Goal: Task Accomplishment & Management: Use online tool/utility

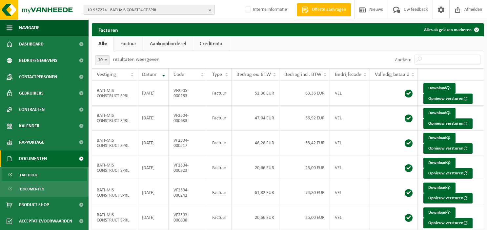
scroll to position [119, 0]
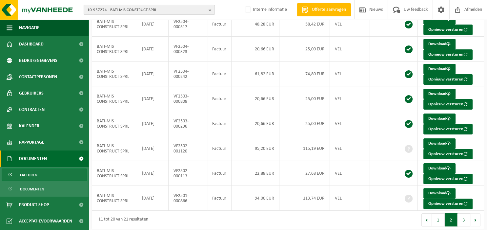
click at [208, 9] on button "10-957274 - BATI-MIS CONSTRUCT SPRL" at bounding box center [149, 10] width 131 height 10
type input "10-972009"
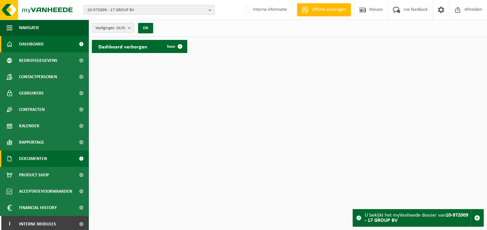
click at [45, 161] on span "Documenten" at bounding box center [33, 159] width 28 height 16
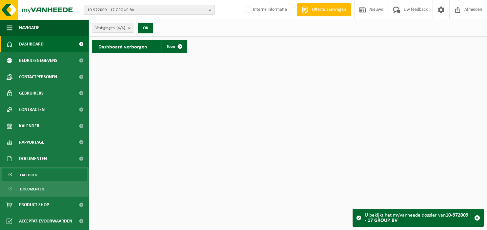
click at [39, 178] on link "Facturen" at bounding box center [44, 175] width 85 height 12
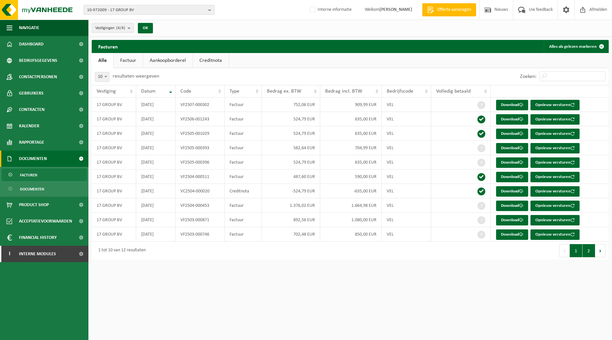
click at [486, 230] on button "2" at bounding box center [589, 250] width 13 height 13
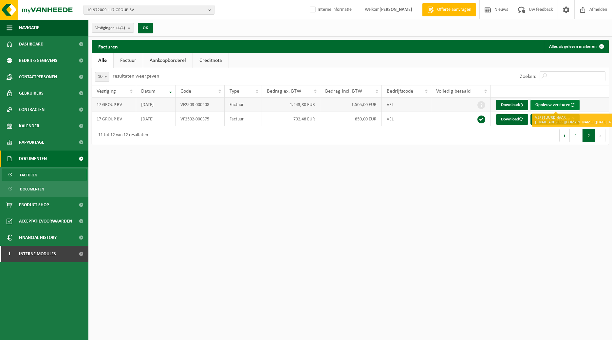
click at [486, 105] on button "Opnieuw versturen" at bounding box center [555, 105] width 49 height 10
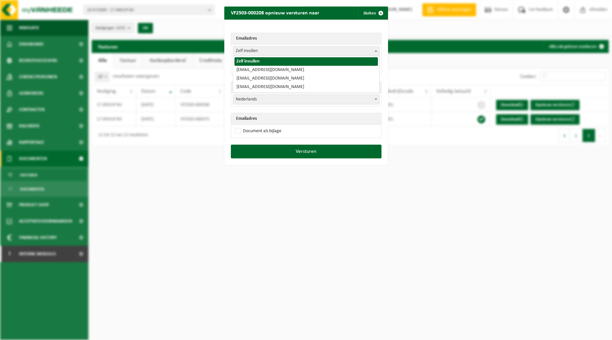
click at [376, 50] on b at bounding box center [376, 51] width 3 height 2
click at [416, 70] on div "VF2503-000208 opnieuw versturen naar Sluiten Emailadres Zelf invullen info@17gr…" at bounding box center [306, 170] width 612 height 340
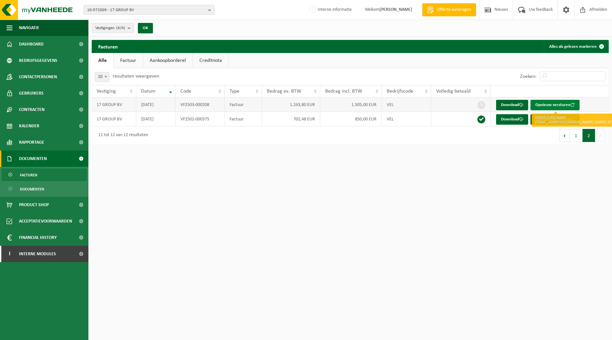
click at [486, 105] on button "Opnieuw versturen" at bounding box center [555, 105] width 49 height 10
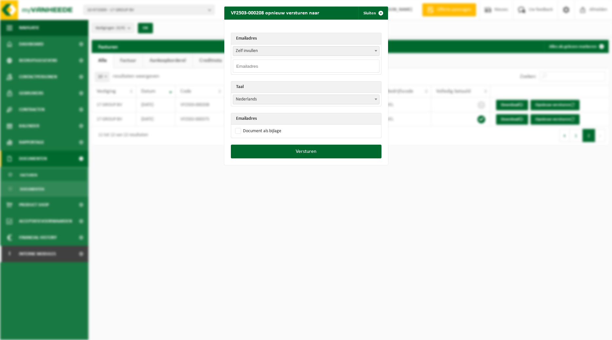
click at [278, 69] on input "email" at bounding box center [306, 66] width 147 height 13
paste input "info@17group.be"
type input "info@17group.be"
click at [374, 98] on span at bounding box center [376, 99] width 7 height 9
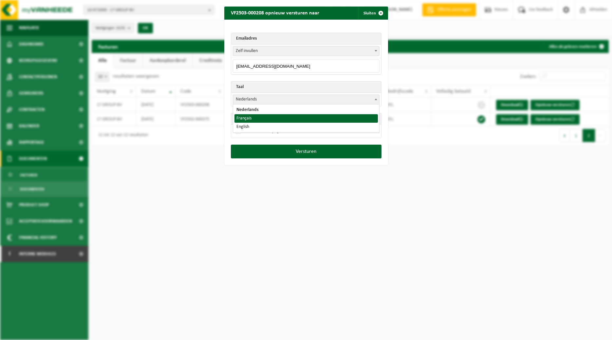
select select "fr"
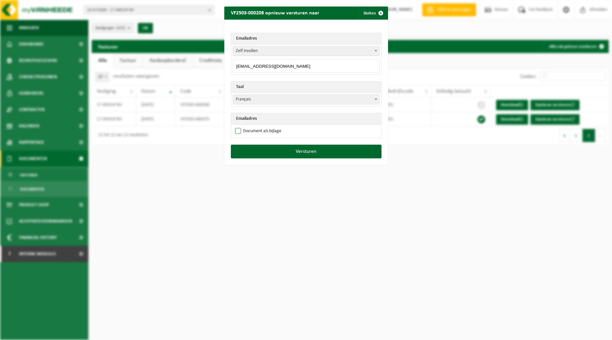
click at [276, 132] on label "Document als bijlage" at bounding box center [258, 131] width 48 height 10
click at [276, 126] on input "Document als bijlage" at bounding box center [315, 126] width 164 height 0
checkbox input "true"
click at [298, 153] on button "Versturen" at bounding box center [306, 152] width 151 height 14
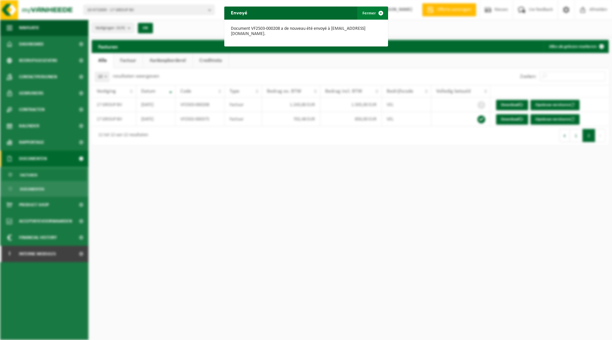
click at [382, 13] on span "button" at bounding box center [380, 13] width 13 height 13
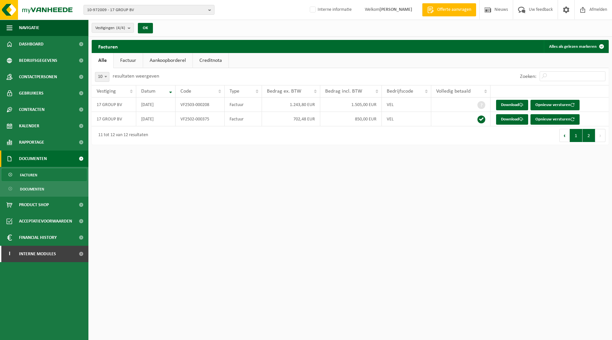
click at [486, 136] on button "1" at bounding box center [576, 135] width 13 height 13
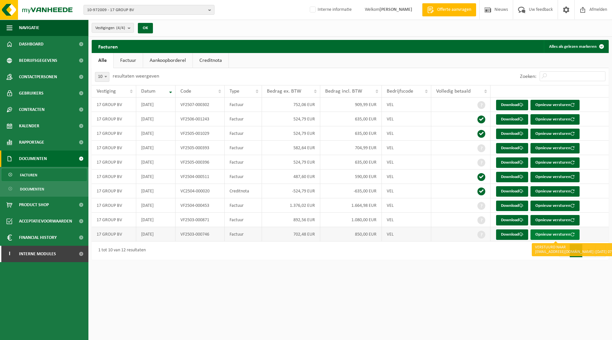
click at [486, 230] on button "Opnieuw versturen" at bounding box center [555, 235] width 49 height 10
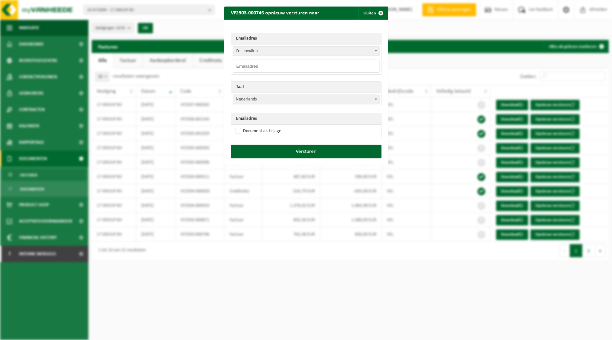
click at [263, 67] on input "email" at bounding box center [306, 66] width 147 height 13
paste input "info@17group.be"
type input "info@17group.be"
click at [378, 100] on span at bounding box center [376, 99] width 7 height 9
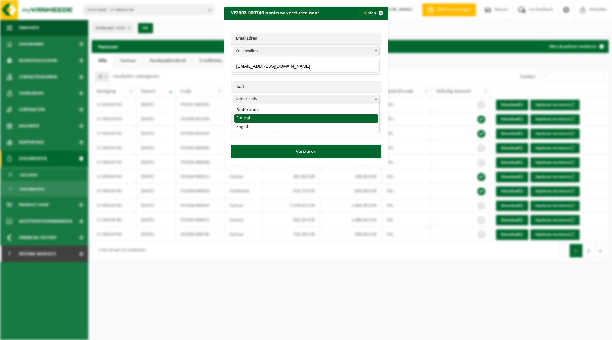
select select "fr"
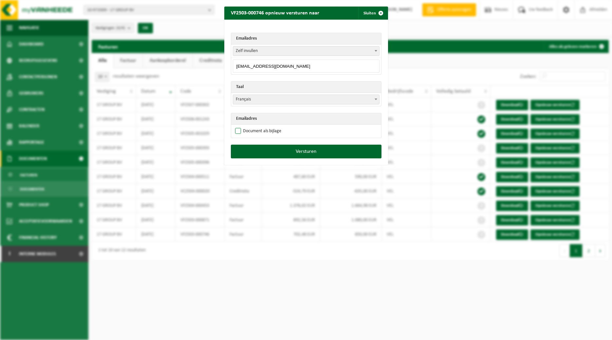
click at [272, 129] on label "Document als bijlage" at bounding box center [258, 131] width 48 height 10
click at [272, 126] on input "Document als bijlage" at bounding box center [315, 126] width 164 height 0
checkbox input "true"
click at [290, 149] on button "Versturen" at bounding box center [306, 152] width 151 height 14
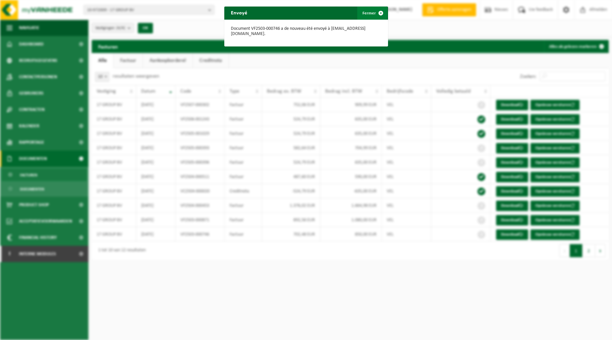
click at [382, 14] on span "button" at bounding box center [380, 13] width 13 height 13
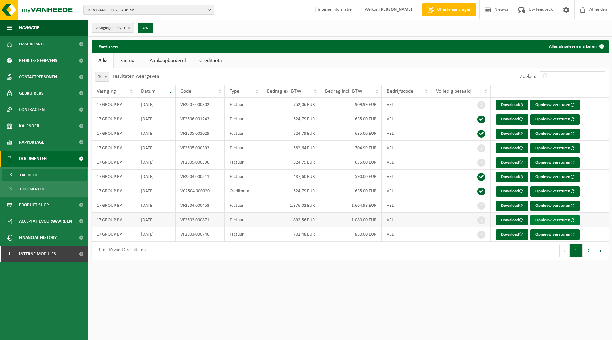
click at [486, 218] on button "Opnieuw versturen" at bounding box center [555, 220] width 49 height 10
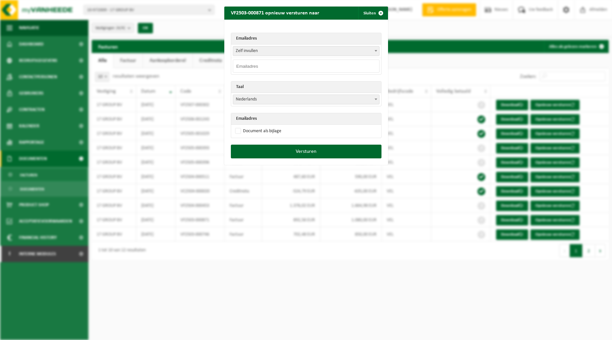
click at [280, 65] on input "email" at bounding box center [306, 66] width 147 height 13
paste input "info@17group.be"
type input "info@17group.be"
click at [376, 98] on span at bounding box center [376, 99] width 7 height 9
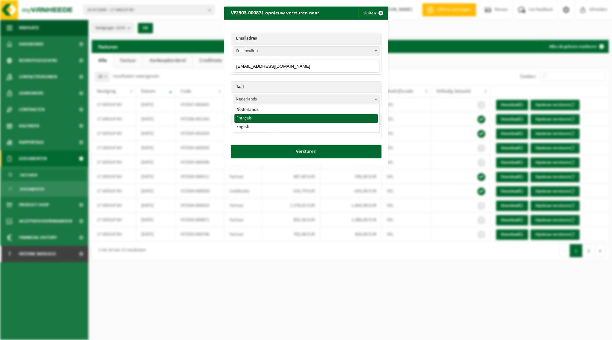
select select "fr"
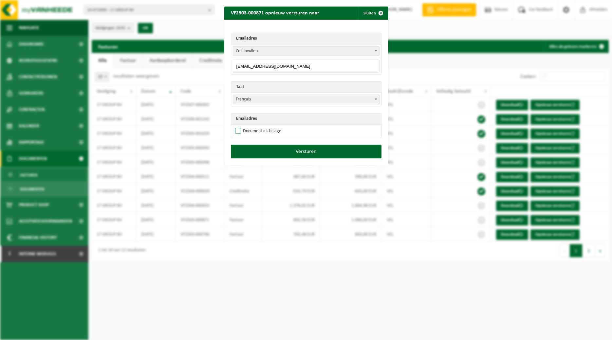
click at [271, 131] on label "Document als bijlage" at bounding box center [258, 131] width 48 height 10
click at [271, 126] on input "Document als bijlage" at bounding box center [315, 126] width 164 height 0
checkbox input "true"
click at [302, 153] on button "Versturen" at bounding box center [306, 152] width 151 height 14
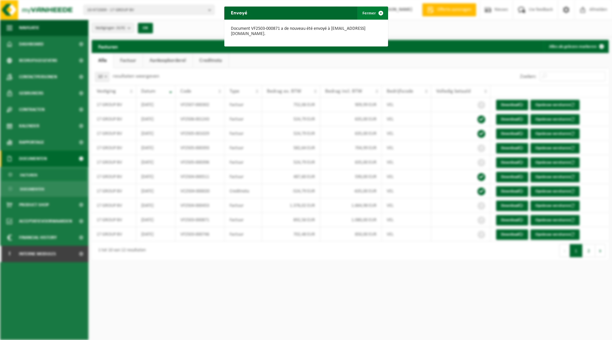
click at [381, 15] on span "button" at bounding box center [380, 13] width 13 height 13
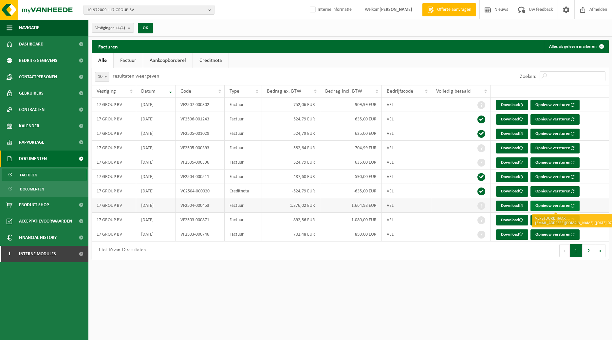
click at [486, 203] on button "Opnieuw versturen" at bounding box center [555, 206] width 49 height 10
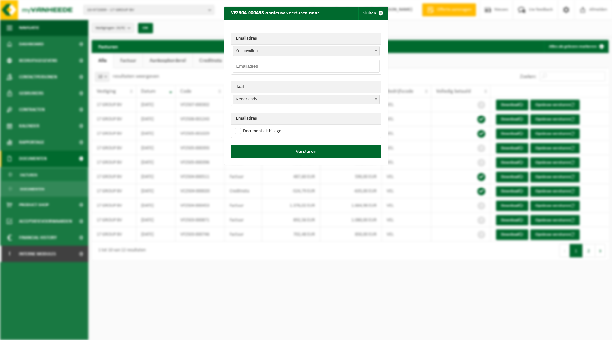
click at [333, 65] on input "email" at bounding box center [306, 66] width 147 height 13
paste input "info@17group.be"
type input "info@17group.be"
click at [376, 100] on span at bounding box center [376, 99] width 7 height 9
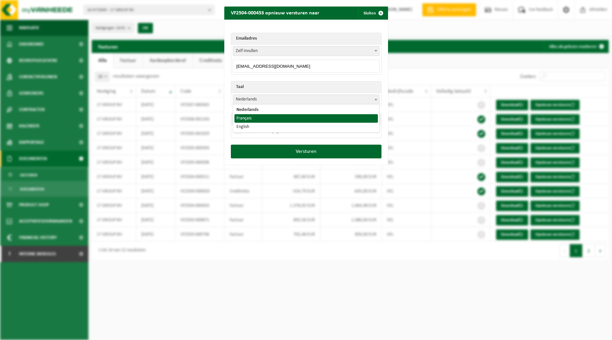
select select "fr"
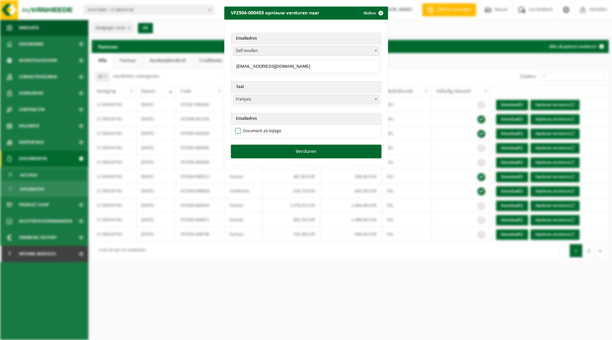
click at [258, 133] on label "Document als bijlage" at bounding box center [258, 131] width 48 height 10
click at [258, 126] on input "Document als bijlage" at bounding box center [315, 126] width 164 height 0
checkbox input "true"
click at [268, 155] on button "Versturen" at bounding box center [306, 152] width 151 height 14
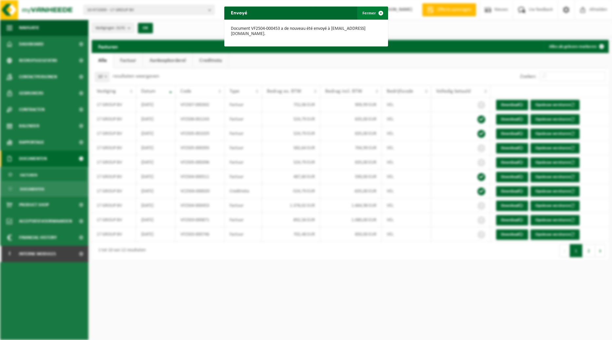
click at [380, 12] on span "button" at bounding box center [380, 13] width 13 height 13
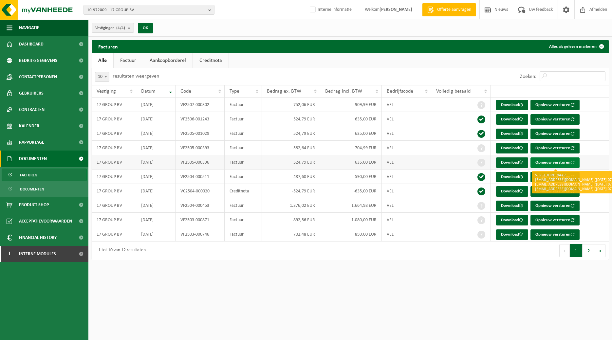
click at [486, 162] on button "Opnieuw versturen" at bounding box center [555, 163] width 49 height 10
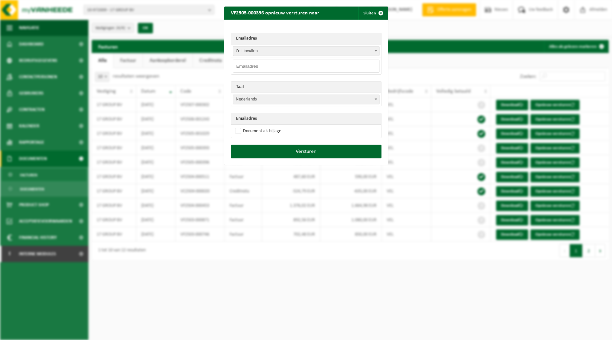
click at [299, 63] on input "email" at bounding box center [306, 66] width 147 height 13
paste input "info@17group.be"
type input "info@17group.be"
click at [379, 101] on span at bounding box center [376, 99] width 7 height 9
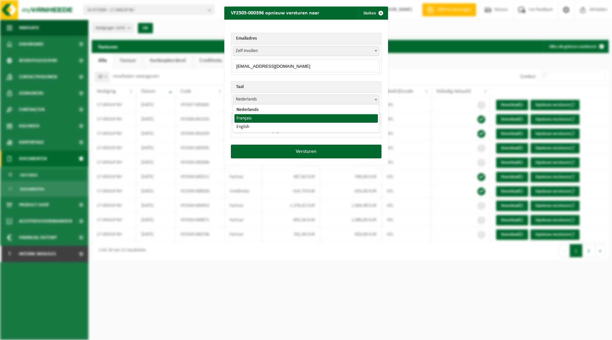
select select "fr"
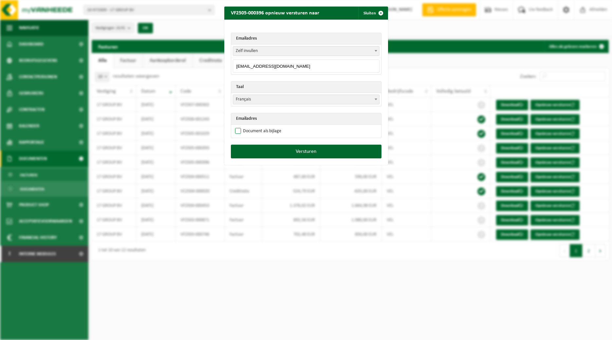
click at [258, 130] on label "Document als bijlage" at bounding box center [258, 131] width 48 height 10
click at [258, 126] on input "Document als bijlage" at bounding box center [315, 126] width 164 height 0
checkbox input "true"
click at [292, 149] on button "Versturen" at bounding box center [306, 152] width 151 height 14
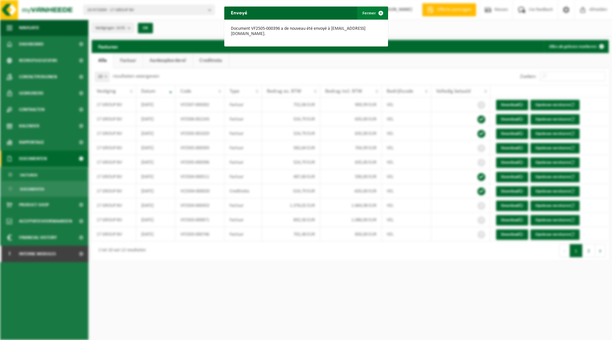
click at [380, 12] on span "button" at bounding box center [380, 13] width 13 height 13
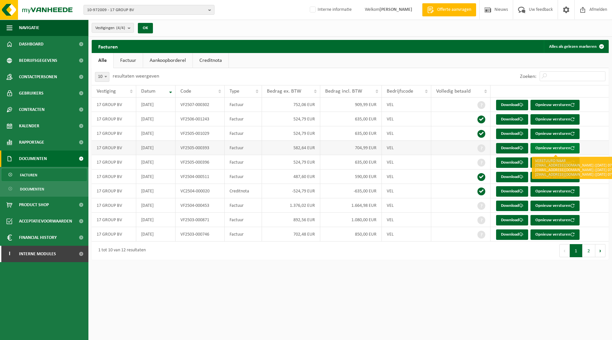
click at [486, 145] on button "Opnieuw versturen" at bounding box center [555, 148] width 49 height 10
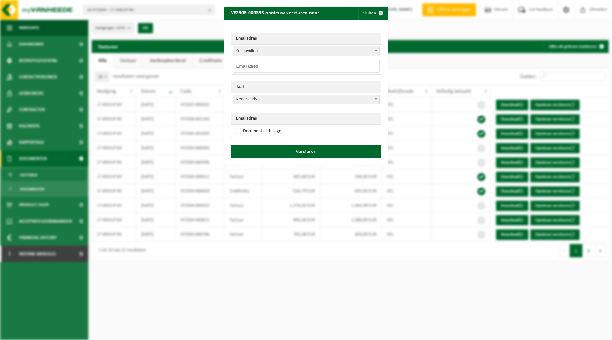
click at [288, 67] on input "email" at bounding box center [306, 66] width 147 height 13
paste input "info@17group.be"
type input "info@17group.be"
click at [375, 97] on span at bounding box center [376, 99] width 7 height 9
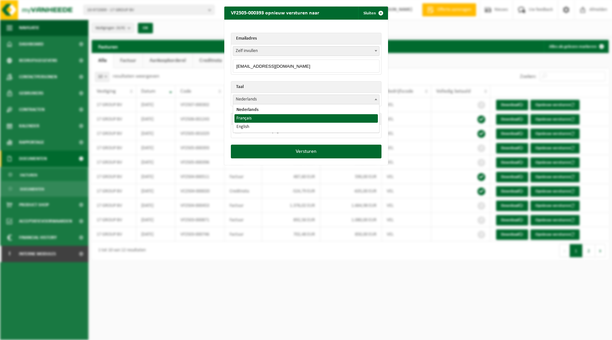
select select "fr"
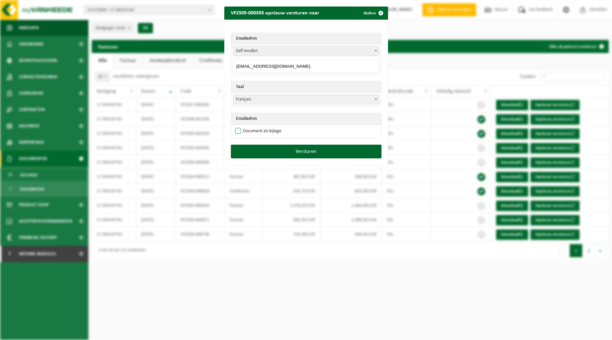
click at [263, 130] on label "Document als bijlage" at bounding box center [258, 131] width 48 height 10
click at [263, 126] on input "Document als bijlage" at bounding box center [315, 126] width 164 height 0
checkbox input "true"
click at [280, 149] on button "Versturen" at bounding box center [306, 152] width 151 height 14
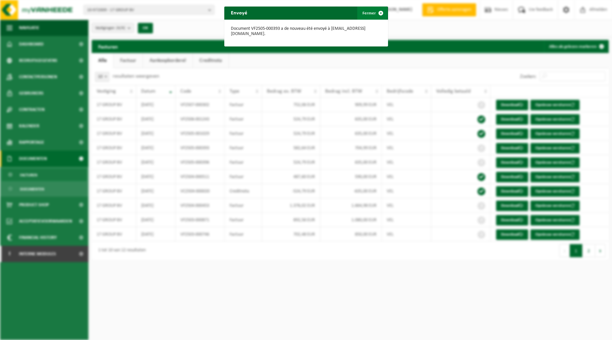
click at [376, 13] on span "button" at bounding box center [380, 13] width 13 height 13
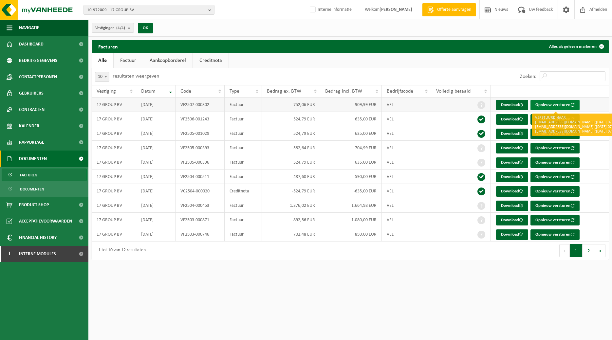
click at [486, 105] on button "Opnieuw versturen" at bounding box center [555, 105] width 49 height 10
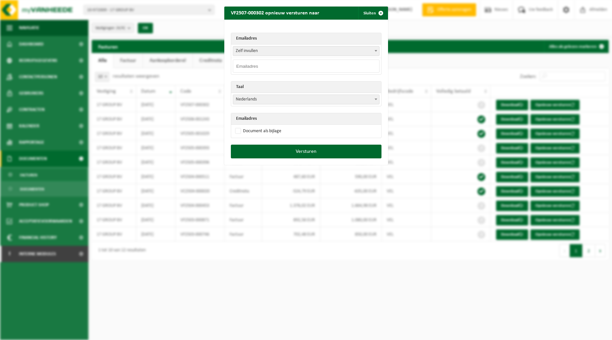
click at [323, 63] on input "email" at bounding box center [306, 66] width 147 height 13
paste input "info@17group.be"
type input "info@17group.be"
click at [375, 97] on span at bounding box center [376, 99] width 7 height 9
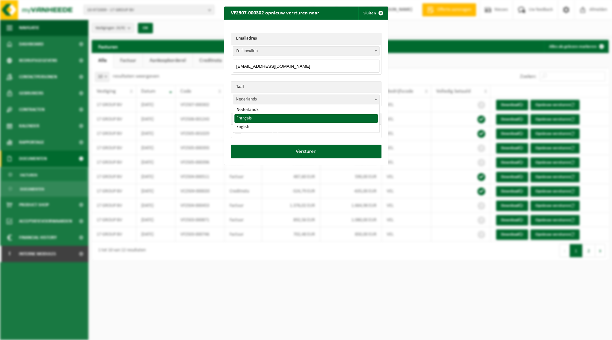
select select "fr"
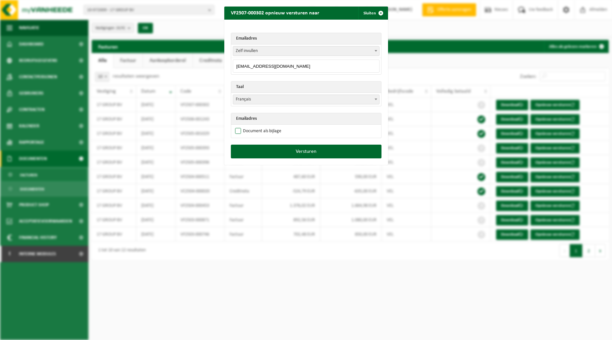
click at [253, 128] on label "Document als bijlage" at bounding box center [258, 131] width 48 height 10
click at [253, 126] on input "Document als bijlage" at bounding box center [315, 126] width 164 height 0
checkbox input "true"
click at [273, 157] on button "Versturen" at bounding box center [306, 152] width 151 height 14
